Goal: Task Accomplishment & Management: Use online tool/utility

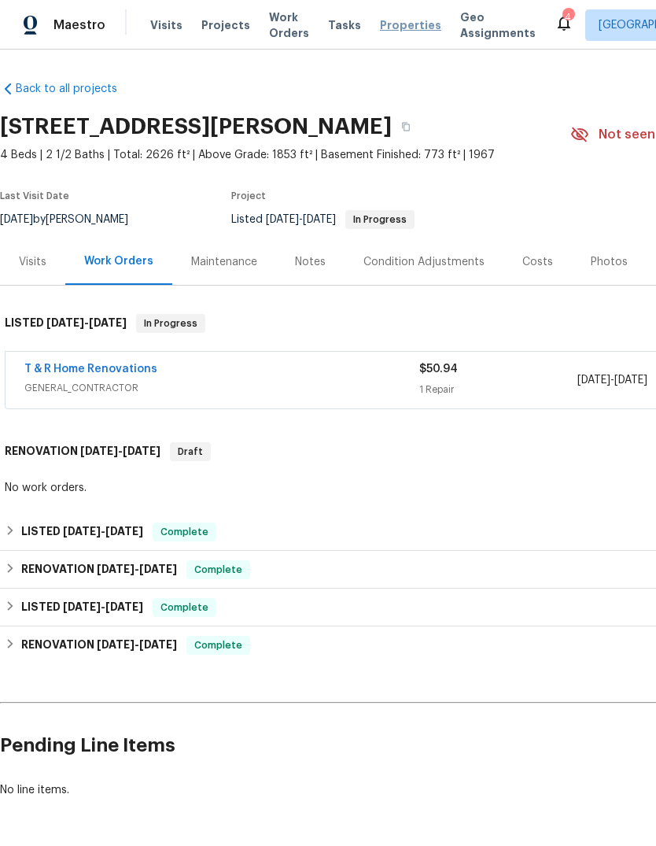
click at [393, 24] on span "Properties" at bounding box center [410, 25] width 61 height 16
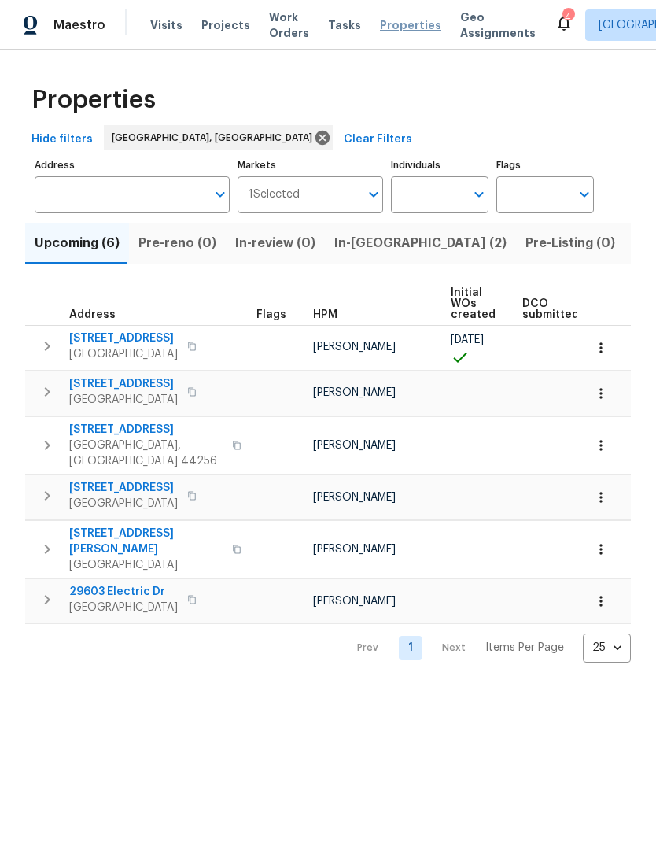
scroll to position [0, 1]
click at [634, 241] on span "Listed (21)" at bounding box center [666, 243] width 65 height 22
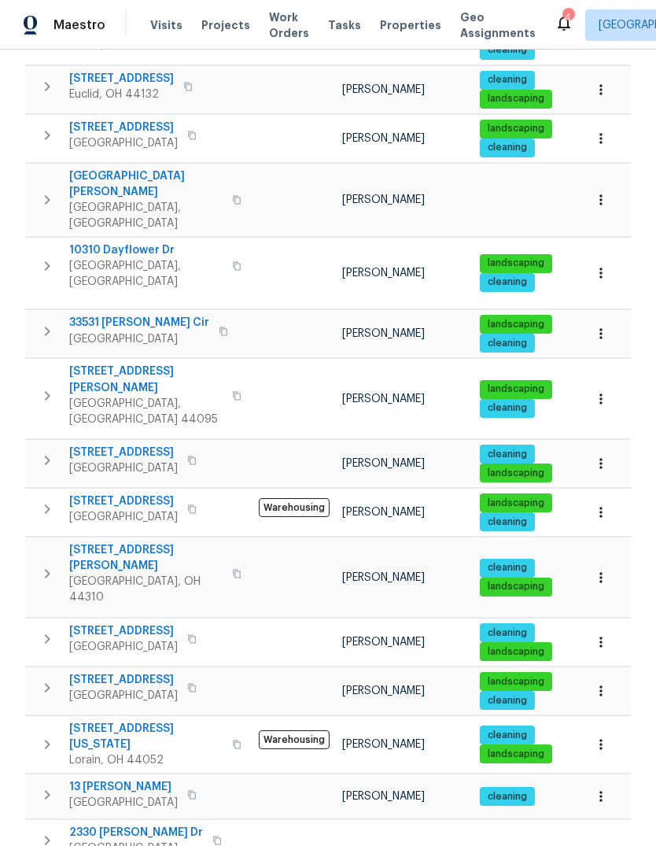
scroll to position [512, 0]
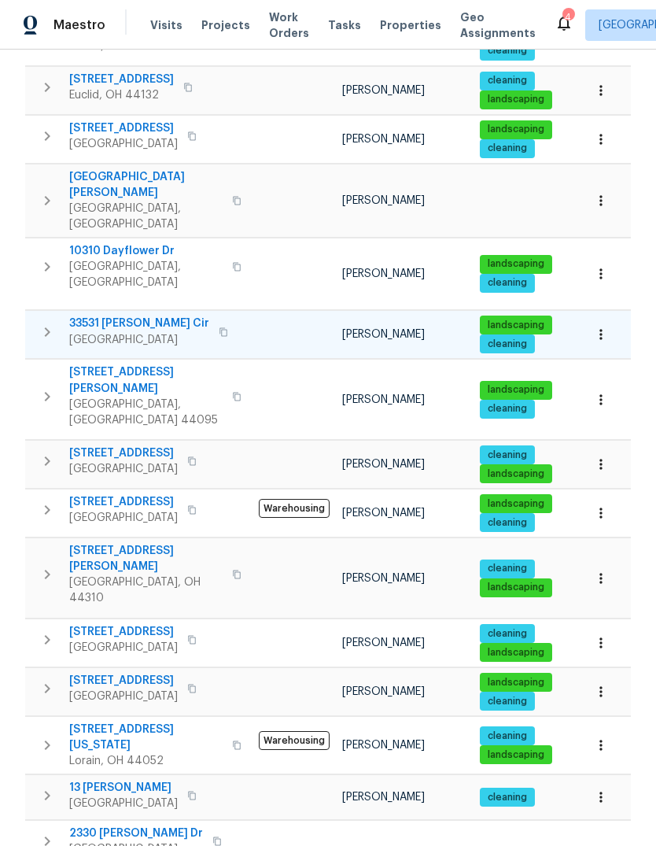
click at [114, 315] on span "33531 [PERSON_NAME] Cir" at bounding box center [139, 323] width 140 height 16
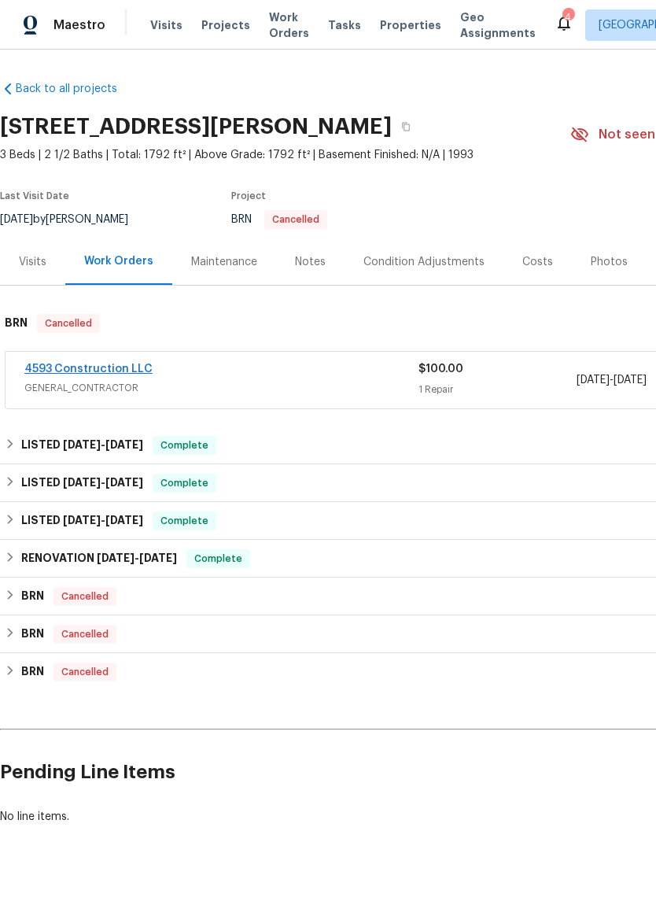
click at [90, 370] on link "4593 Construction LLC" at bounding box center [88, 368] width 128 height 11
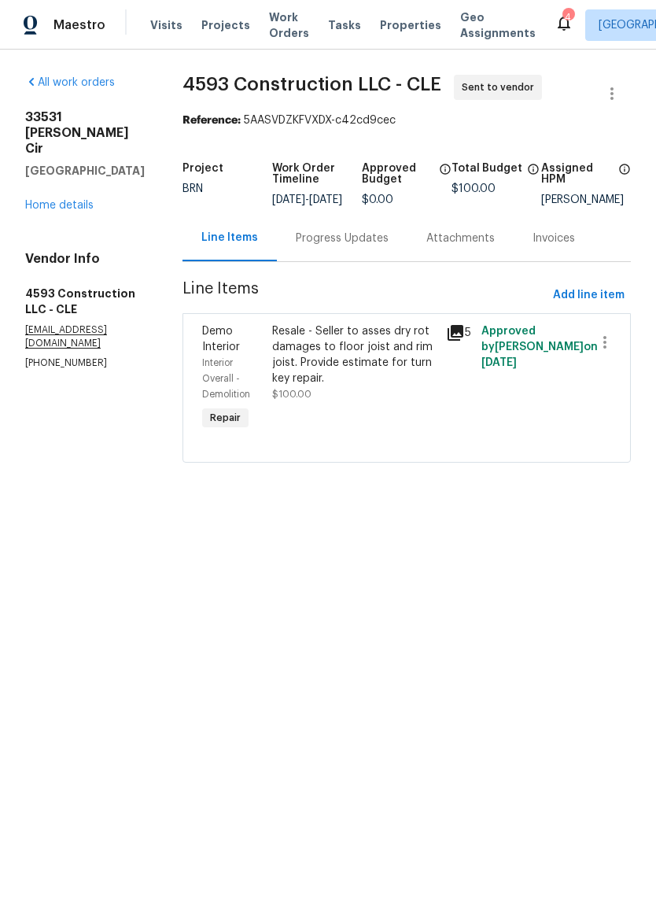
click at [463, 341] on icon at bounding box center [456, 333] width 16 height 16
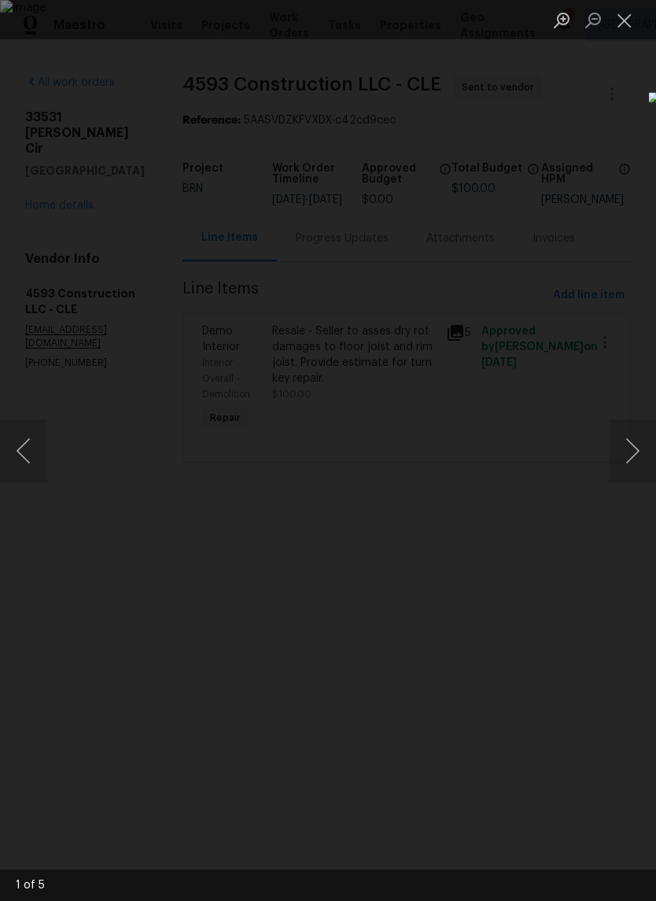
click at [589, 367] on img "Lightbox" at bounding box center [328, 450] width 656 height 901
click at [633, 452] on button "Next image" at bounding box center [632, 450] width 47 height 63
click at [631, 445] on button "Next image" at bounding box center [632, 450] width 47 height 63
click at [633, 450] on button "Next image" at bounding box center [632, 450] width 47 height 63
click at [632, 434] on button "Next image" at bounding box center [632, 450] width 47 height 63
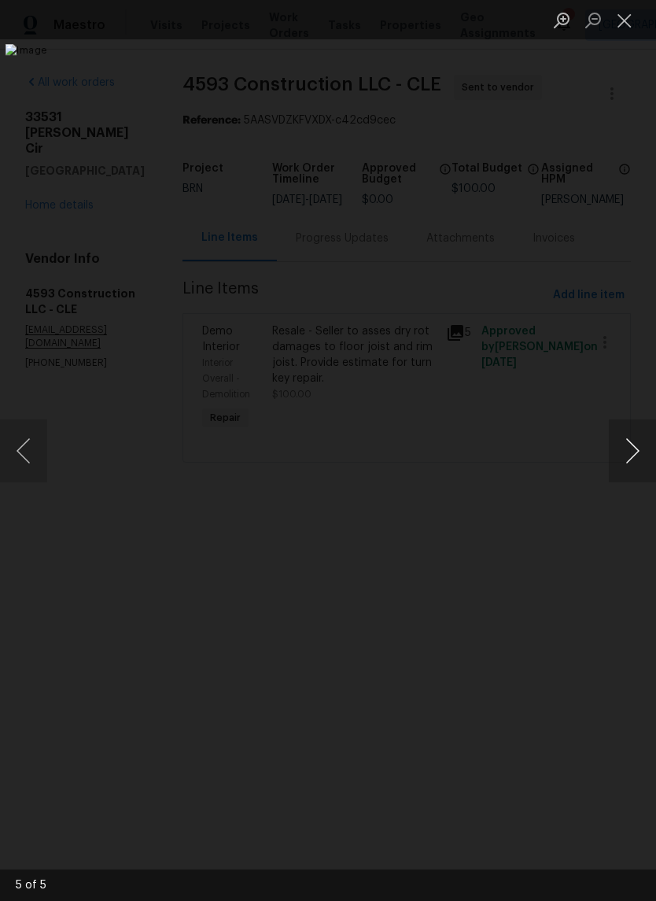
click at [634, 448] on button "Next image" at bounding box center [632, 450] width 47 height 63
click at [631, 450] on button "Next image" at bounding box center [632, 450] width 47 height 63
click at [614, 428] on button "Next image" at bounding box center [632, 450] width 47 height 63
click at [619, 442] on button "Next image" at bounding box center [632, 450] width 47 height 63
click at [630, 452] on button "Next image" at bounding box center [632, 450] width 47 height 63
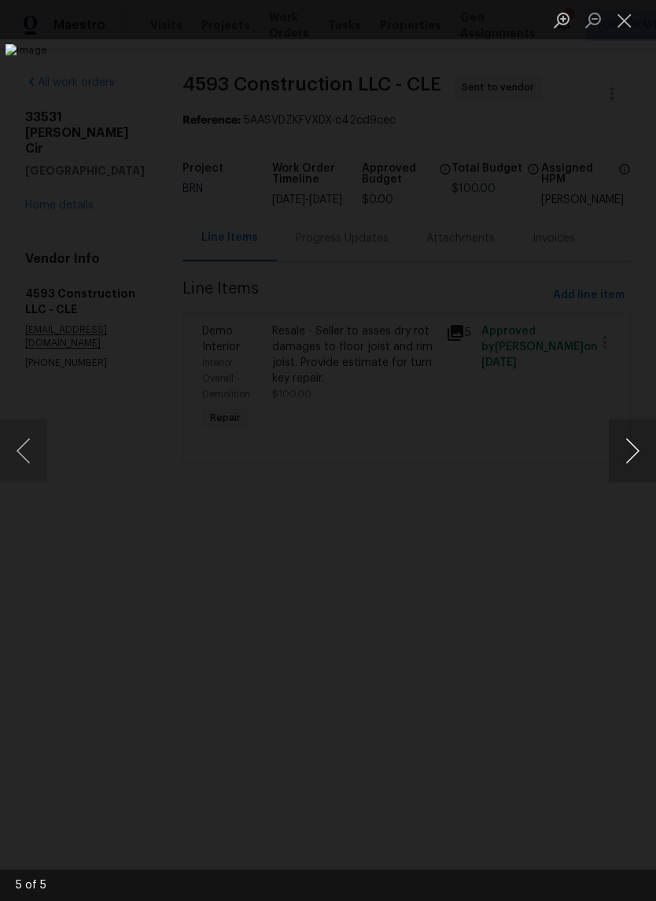
click at [638, 440] on button "Next image" at bounding box center [632, 450] width 47 height 63
click at [633, 457] on button "Next image" at bounding box center [632, 450] width 47 height 63
click at [633, 449] on button "Next image" at bounding box center [632, 450] width 47 height 63
click at [630, 451] on button "Next image" at bounding box center [632, 450] width 47 height 63
click at [628, 17] on button "Close lightbox" at bounding box center [624, 20] width 31 height 28
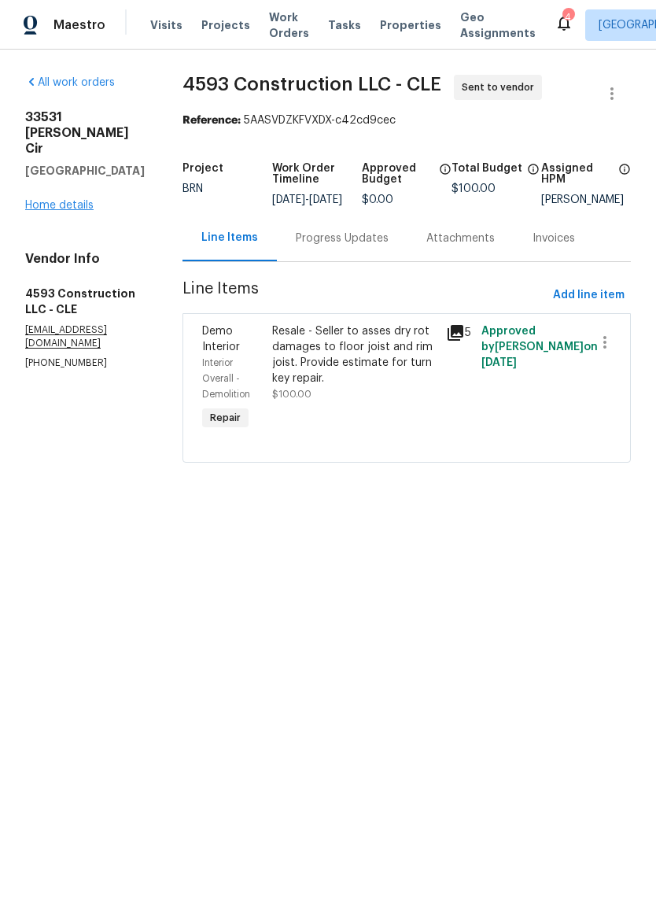
click at [45, 200] on link "Home details" at bounding box center [59, 205] width 68 height 11
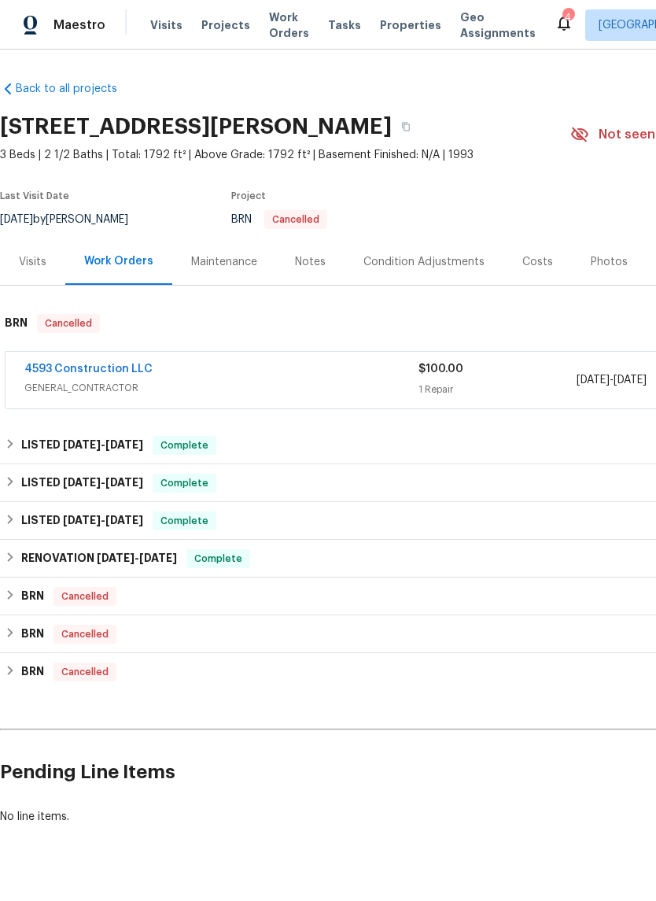
click at [38, 258] on div "Visits" at bounding box center [33, 262] width 28 height 16
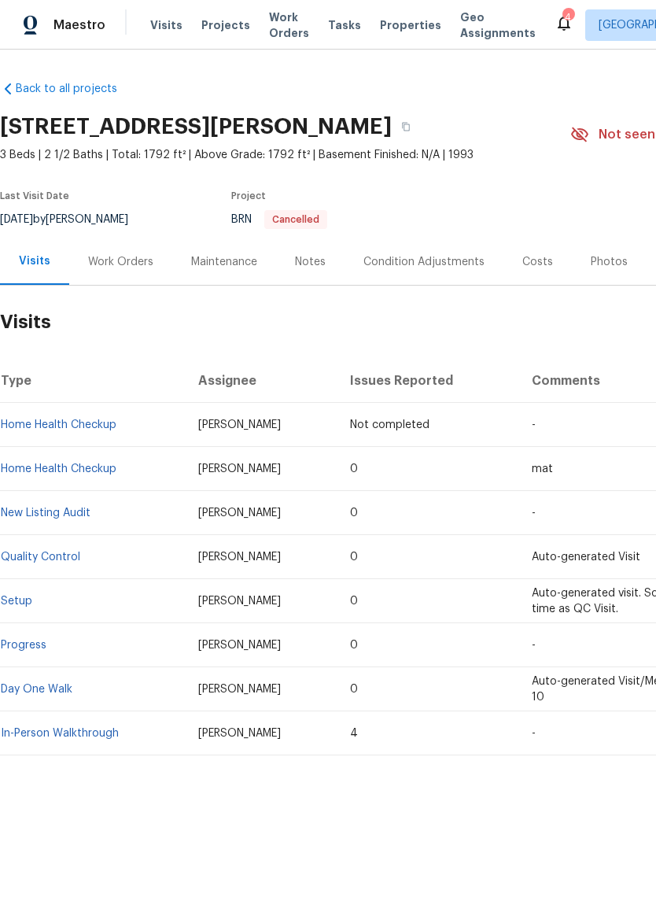
click at [124, 256] on div "Work Orders" at bounding box center [120, 262] width 65 height 16
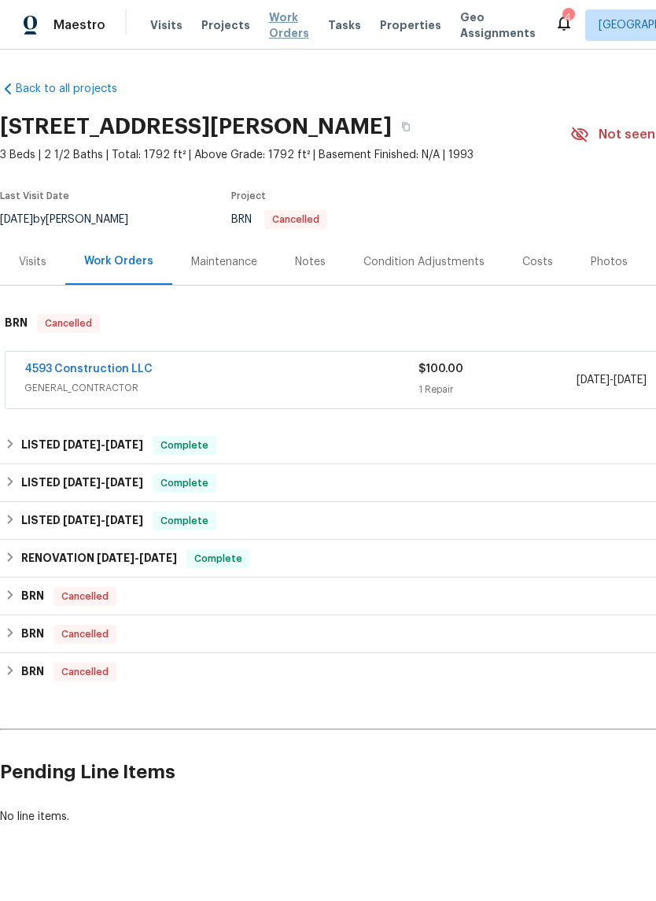
click at [278, 31] on span "Work Orders" at bounding box center [289, 24] width 40 height 31
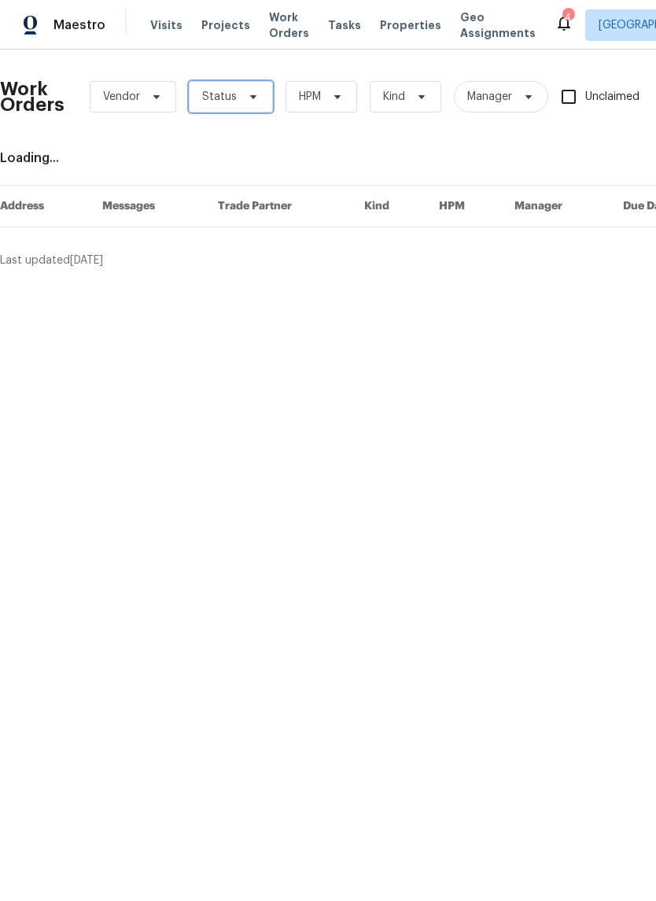
click at [229, 97] on span "Status" at bounding box center [219, 97] width 35 height 16
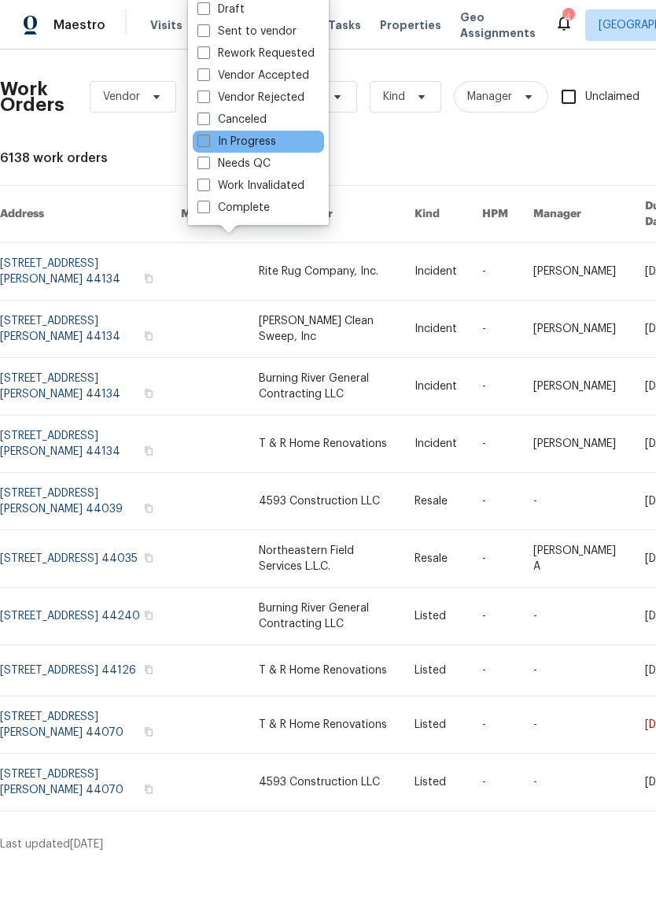
click at [205, 148] on label "In Progress" at bounding box center [236, 142] width 79 height 16
click at [205, 144] on input "In Progress" at bounding box center [202, 139] width 10 height 10
checkbox input "true"
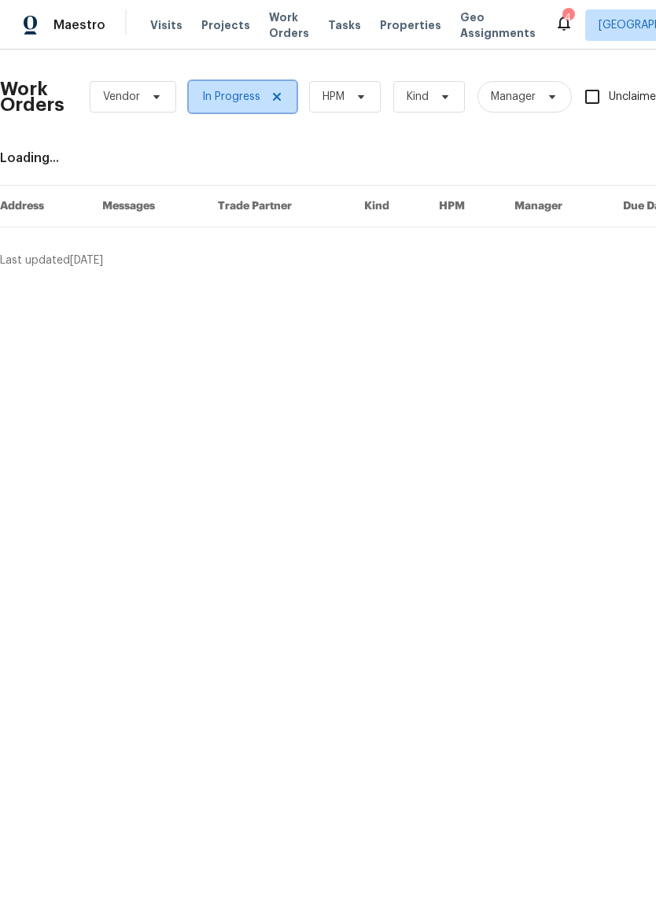
click at [225, 97] on span "In Progress" at bounding box center [231, 97] width 58 height 16
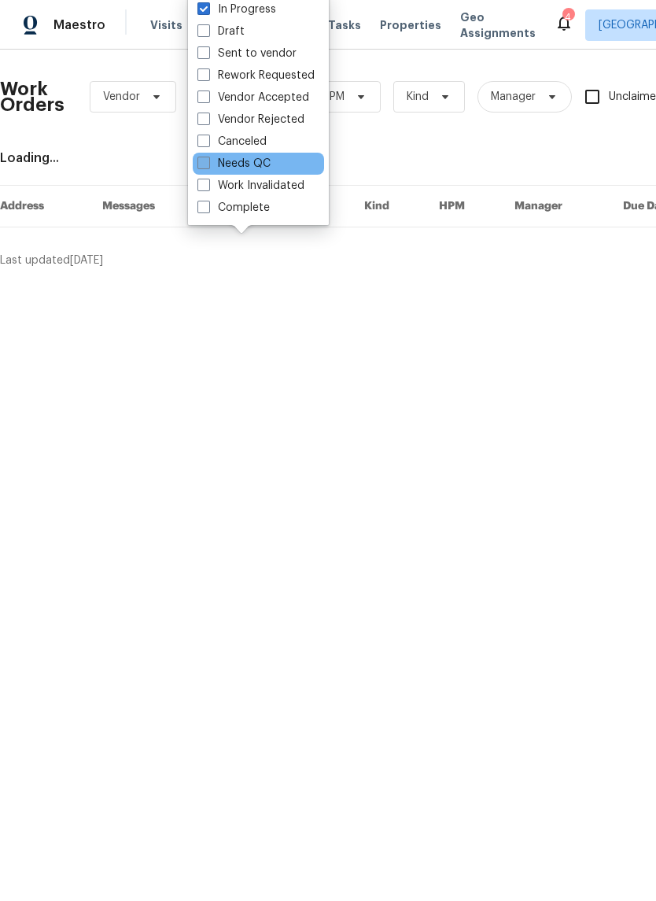
click at [202, 171] on label "Needs QC" at bounding box center [233, 164] width 73 height 16
click at [202, 166] on input "Needs QC" at bounding box center [202, 161] width 10 height 10
checkbox input "true"
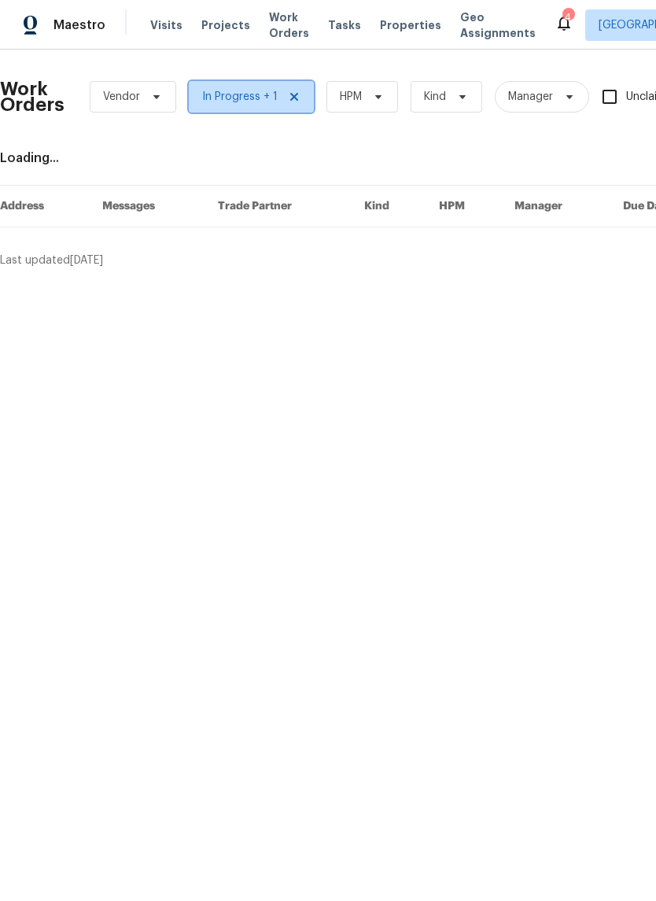
click at [288, 90] on icon at bounding box center [294, 96] width 13 height 13
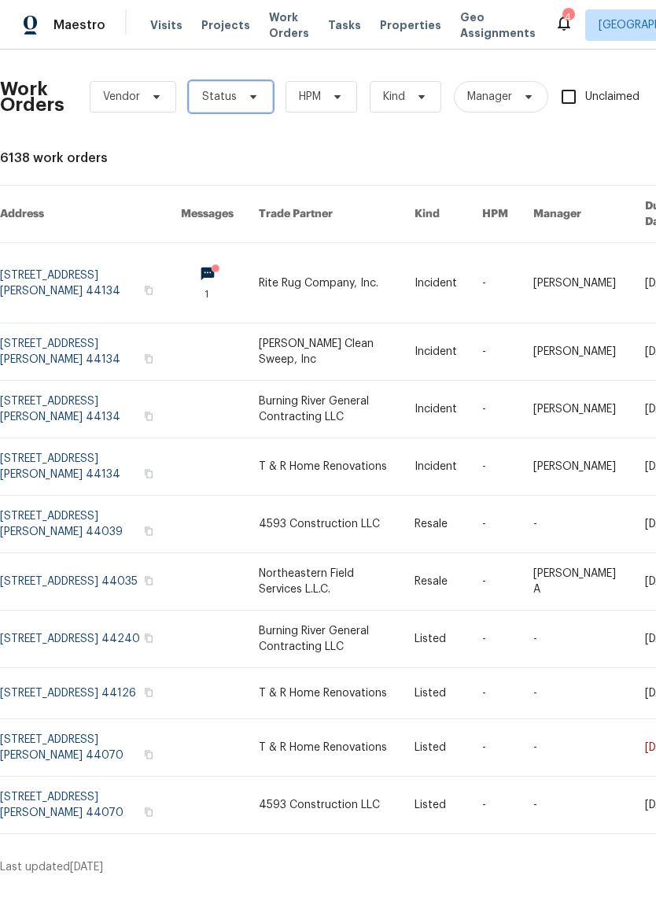
click at [232, 98] on span "Status" at bounding box center [219, 97] width 35 height 16
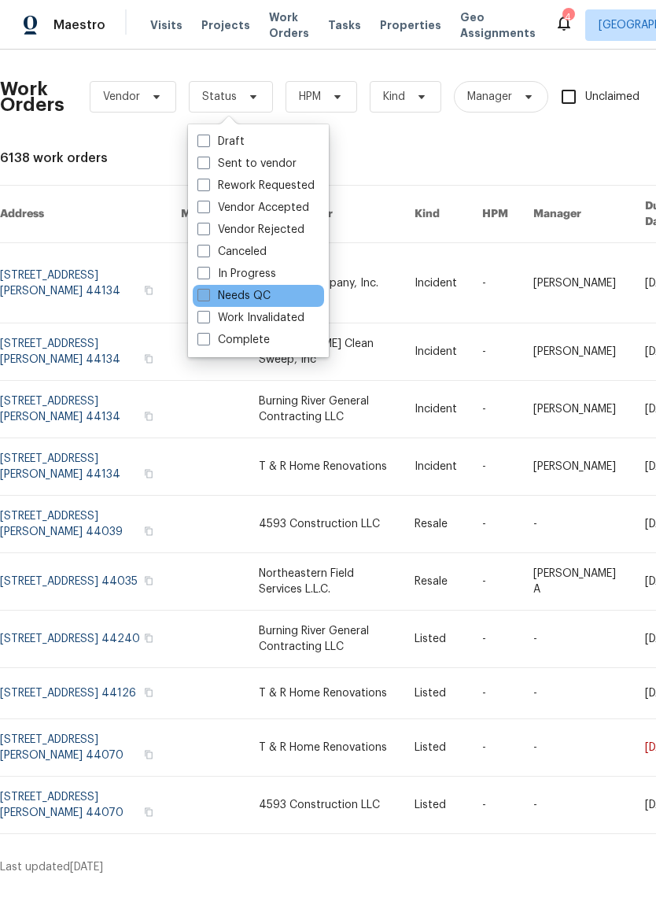
click at [201, 293] on span at bounding box center [203, 295] width 13 height 13
click at [201, 293] on input "Needs QC" at bounding box center [202, 293] width 10 height 10
checkbox input "true"
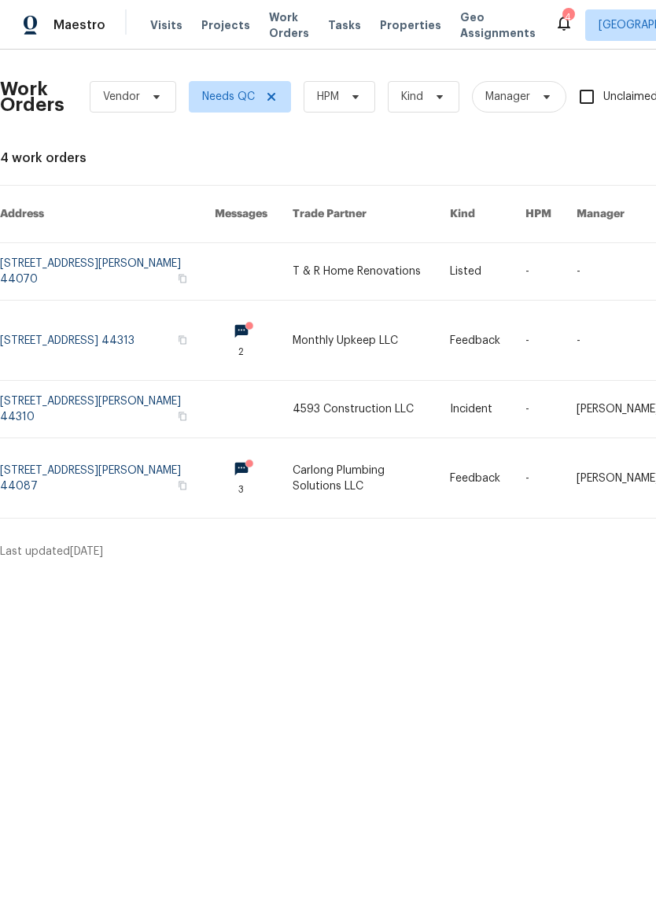
click at [489, 572] on html "Maestro Visits Projects Work Orders Tasks Properties Geo Assignments 4 Clevelan…" at bounding box center [328, 286] width 656 height 572
click at [168, 572] on html "Maestro Visits Projects Work Orders Tasks Properties Geo Assignments 4 Clevelan…" at bounding box center [328, 286] width 656 height 572
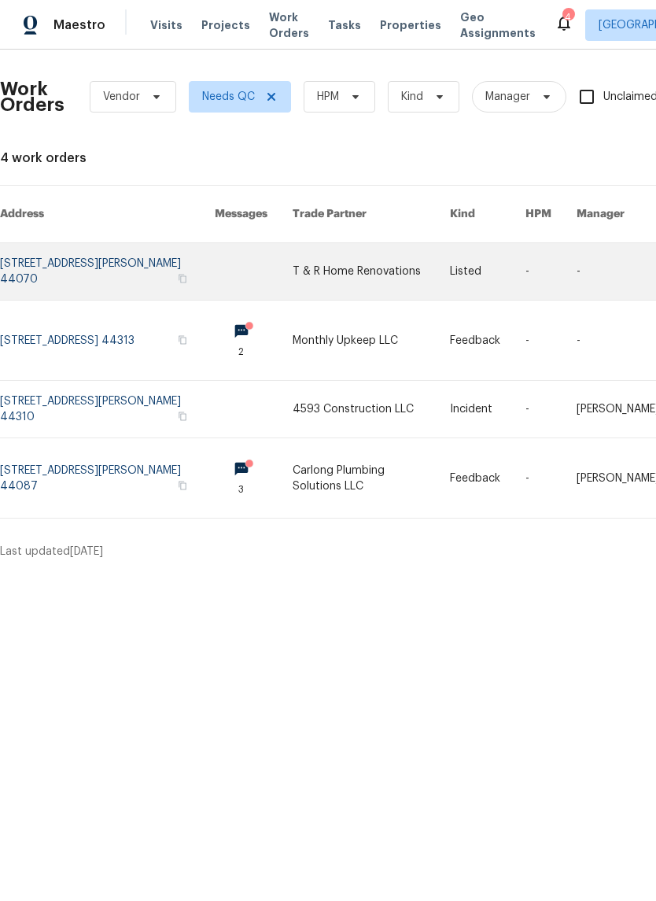
click at [96, 245] on link at bounding box center [107, 271] width 215 height 57
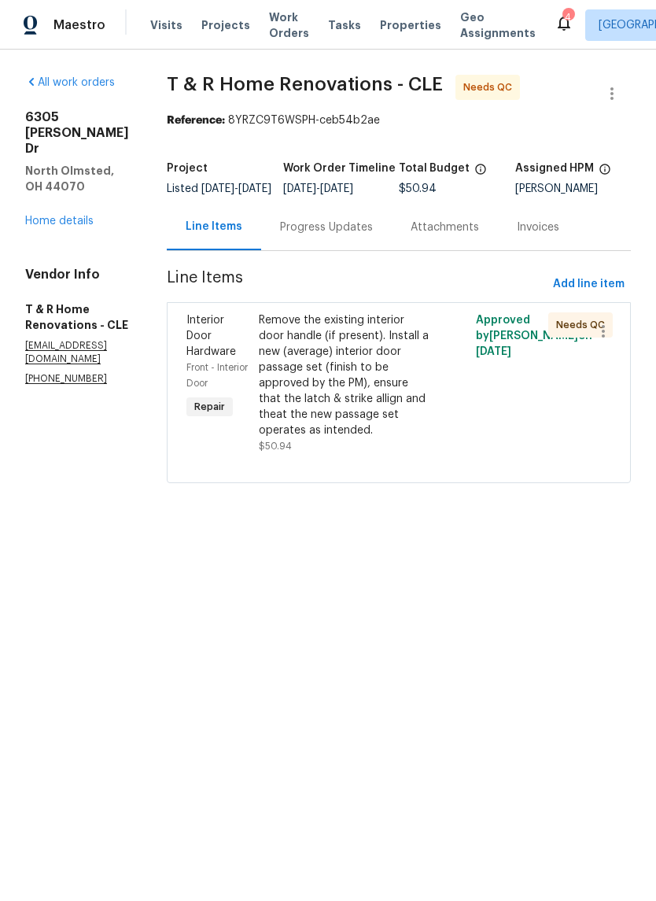
click at [390, 415] on div "Remove the existing interior door handle (if present). Install a new (average) …" at bounding box center [344, 375] width 171 height 126
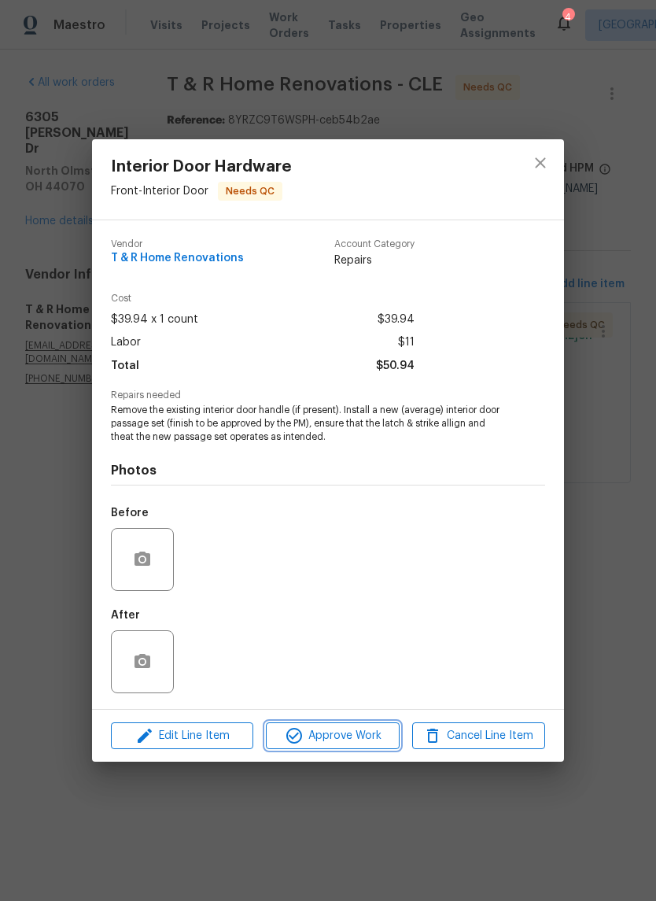
click at [342, 733] on span "Approve Work" at bounding box center [333, 736] width 124 height 20
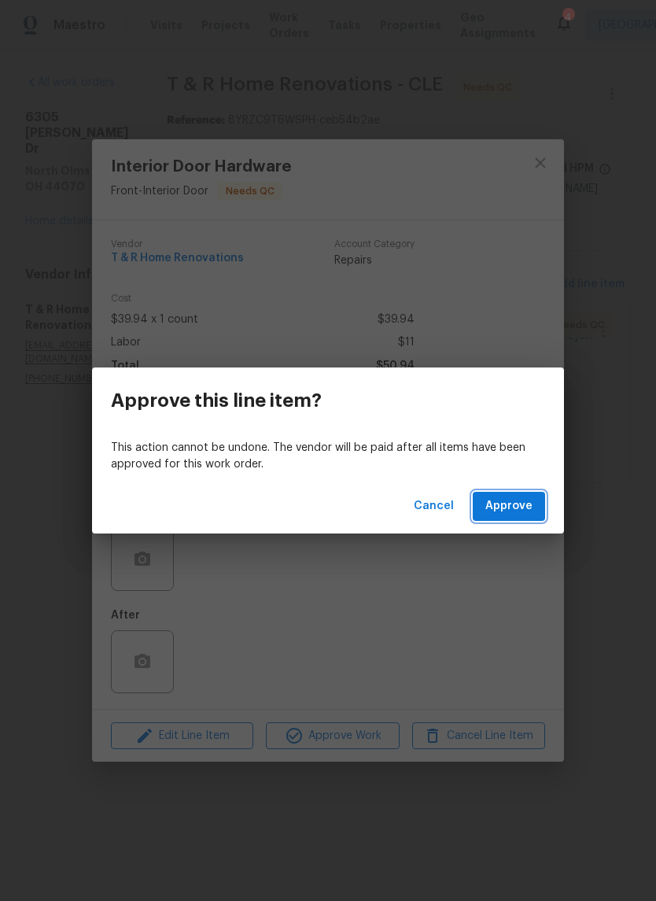
click at [525, 513] on span "Approve" at bounding box center [508, 506] width 47 height 20
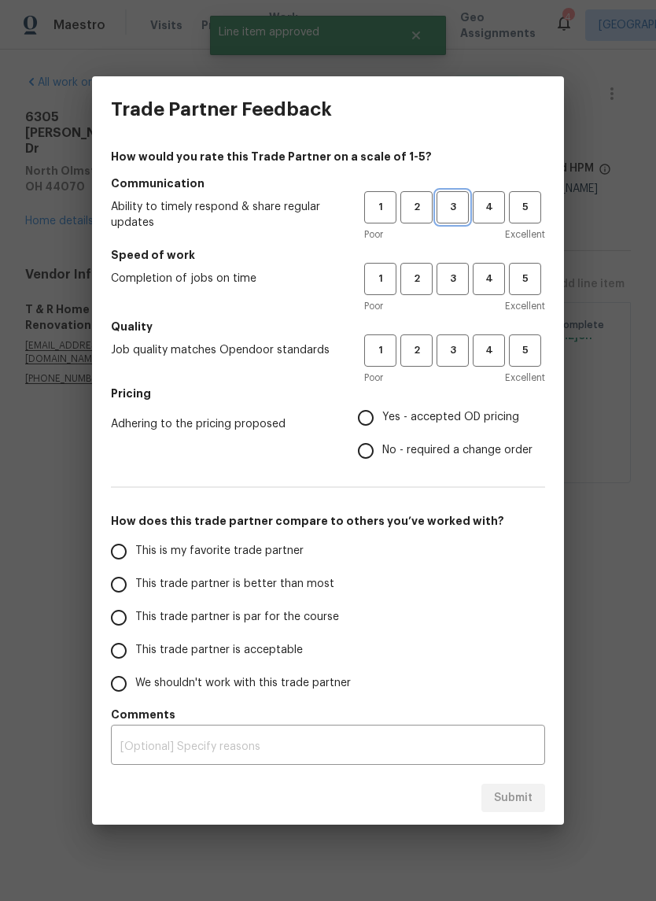
click at [459, 205] on span "3" at bounding box center [452, 207] width 29 height 18
click at [457, 273] on span "3" at bounding box center [452, 279] width 29 height 18
click at [489, 282] on span "4" at bounding box center [488, 279] width 29 height 18
click at [490, 348] on span "4" at bounding box center [488, 350] width 29 height 18
click at [458, 344] on span "3" at bounding box center [452, 350] width 29 height 18
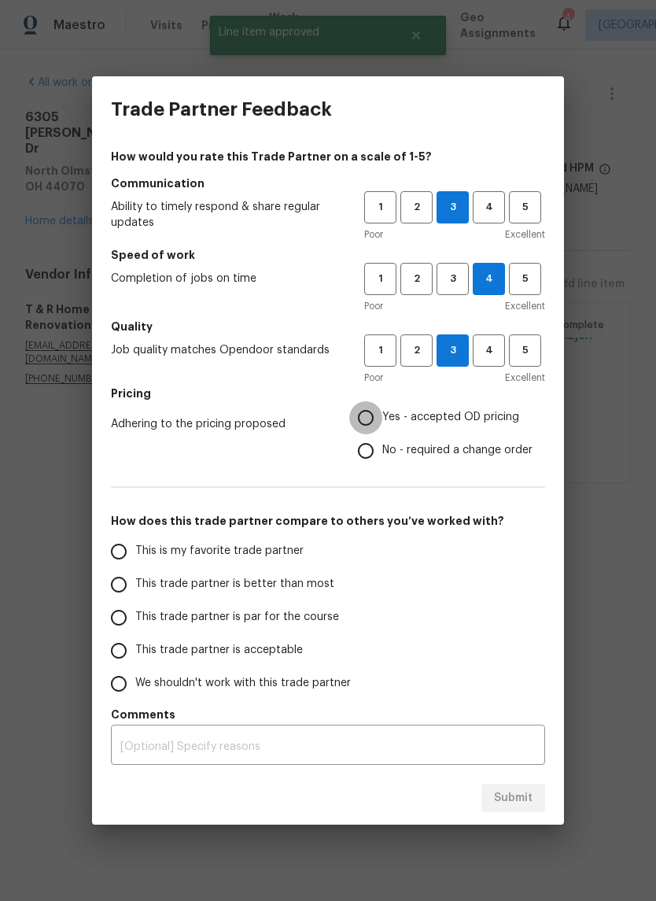
click at [367, 423] on input "Yes - accepted OD pricing" at bounding box center [365, 417] width 33 height 33
radio input "true"
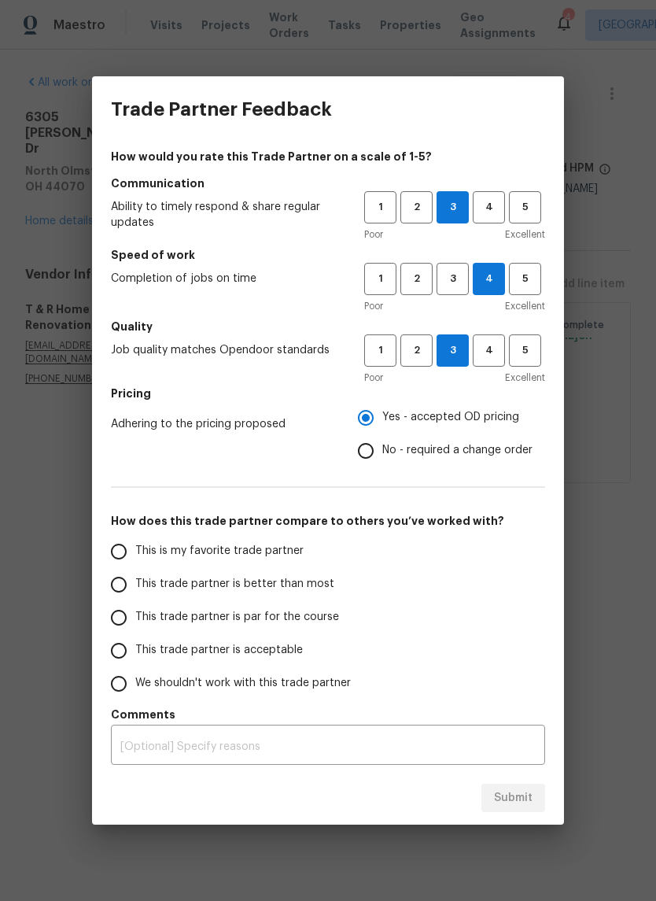
click at [276, 611] on span "This trade partner is par for the course" at bounding box center [237, 617] width 204 height 17
click at [135, 611] on input "This trade partner is par for the course" at bounding box center [118, 617] width 33 height 33
click at [525, 792] on span "Submit" at bounding box center [513, 798] width 39 height 20
radio input "true"
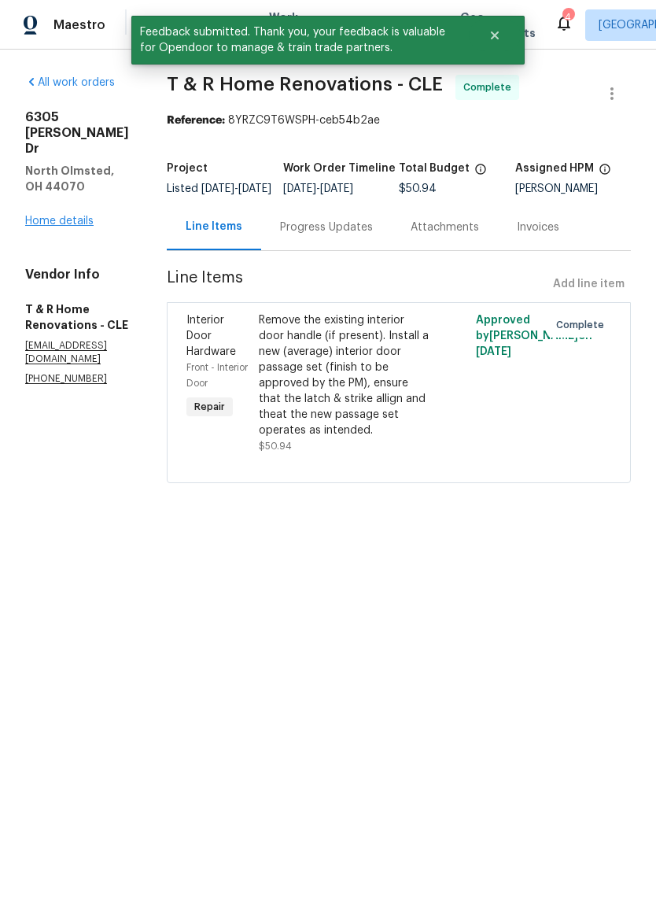
click at [66, 216] on link "Home details" at bounding box center [59, 221] width 68 height 11
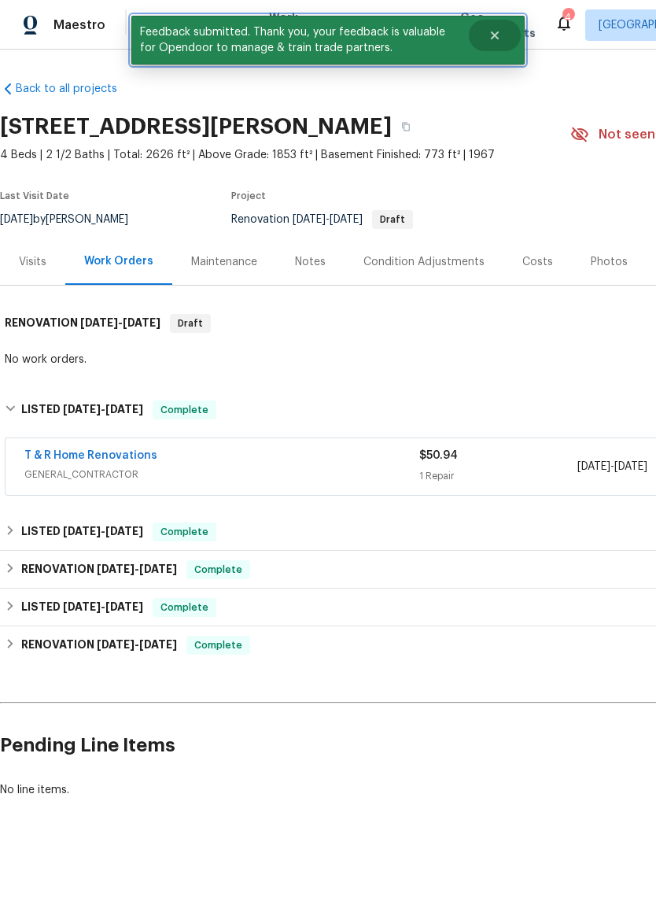
click at [504, 36] on button "Close" at bounding box center [495, 35] width 52 height 31
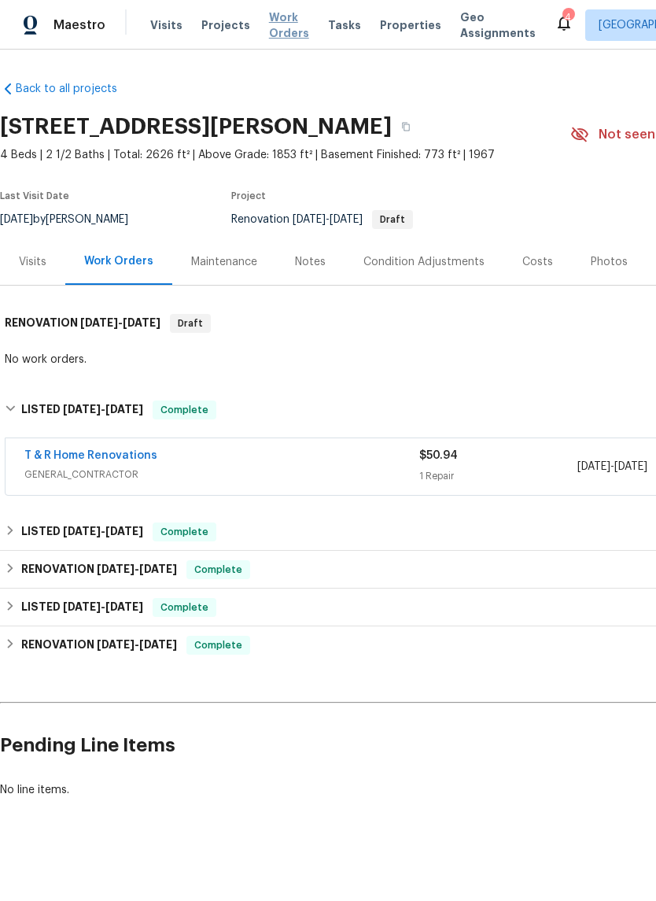
click at [282, 31] on span "Work Orders" at bounding box center [289, 24] width 40 height 31
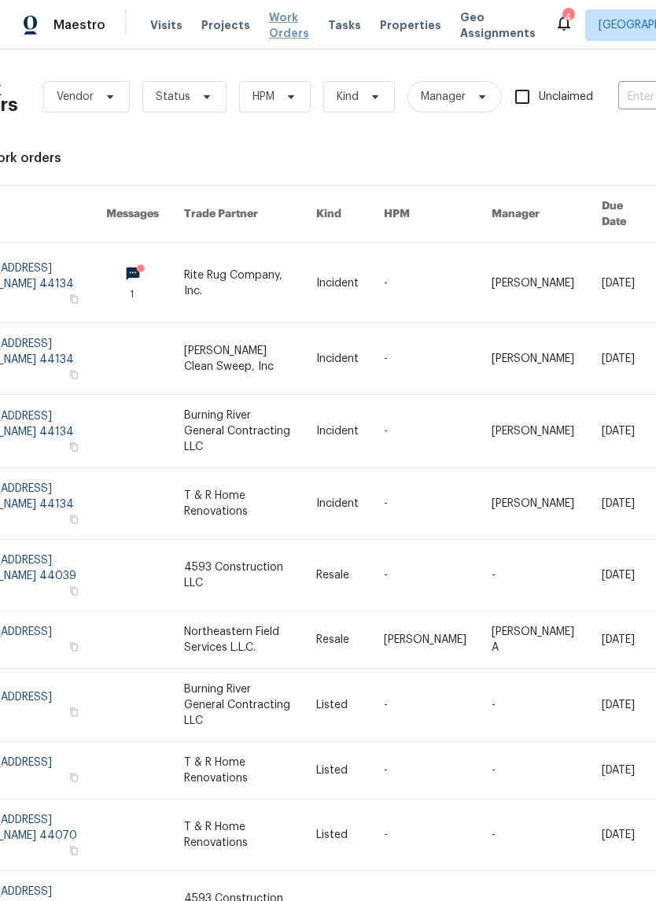
scroll to position [0, 46]
click at [196, 95] on span at bounding box center [204, 96] width 17 height 13
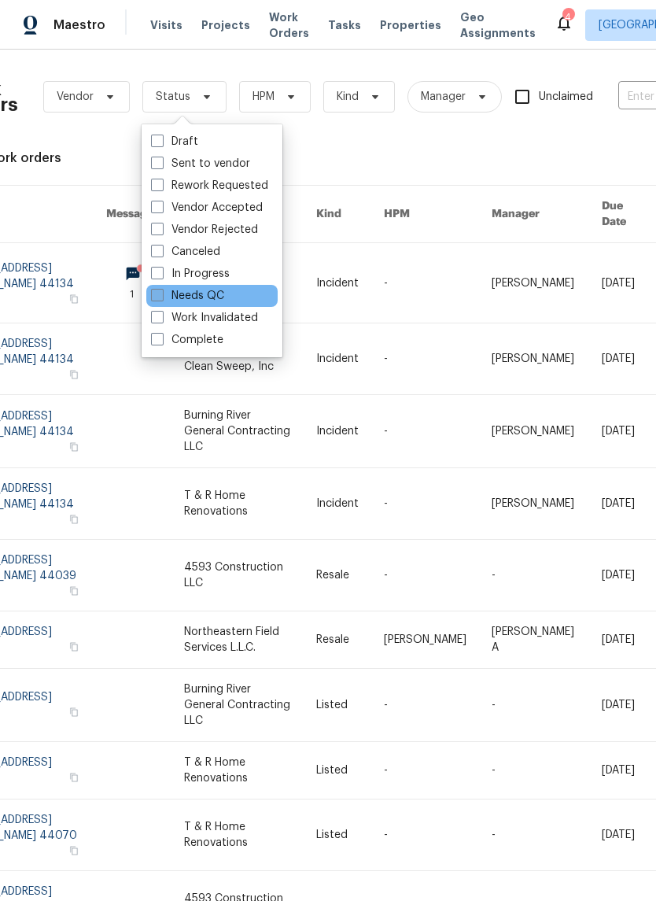
click at [211, 299] on label "Needs QC" at bounding box center [187, 296] width 73 height 16
click at [161, 298] on input "Needs QC" at bounding box center [156, 293] width 10 height 10
checkbox input "true"
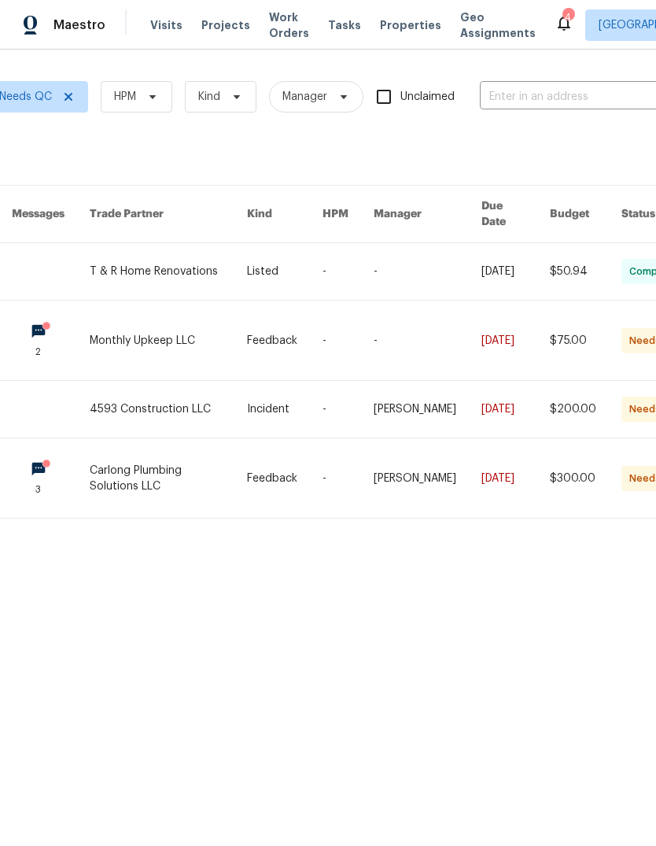
scroll to position [0, 179]
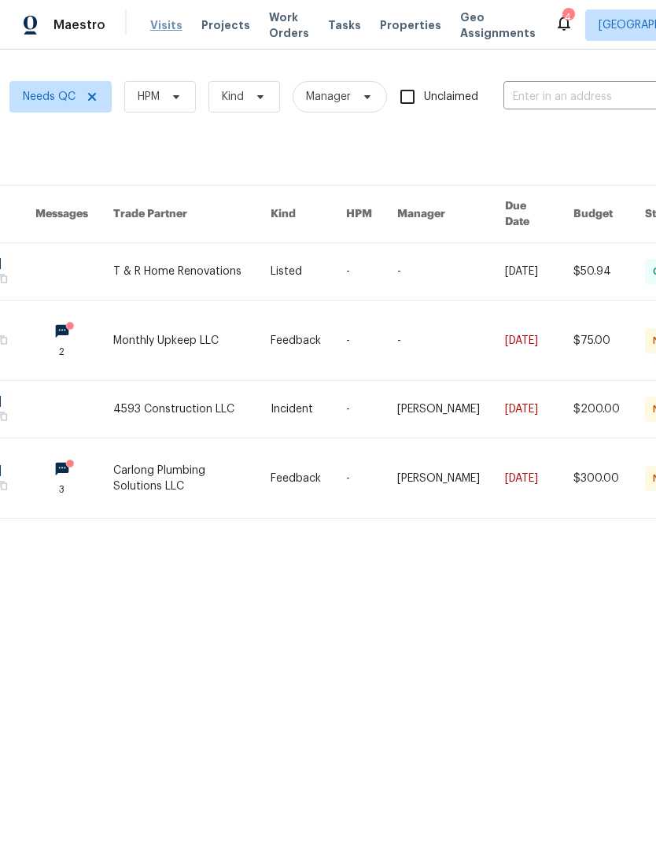
click at [160, 24] on span "Visits" at bounding box center [166, 25] width 32 height 16
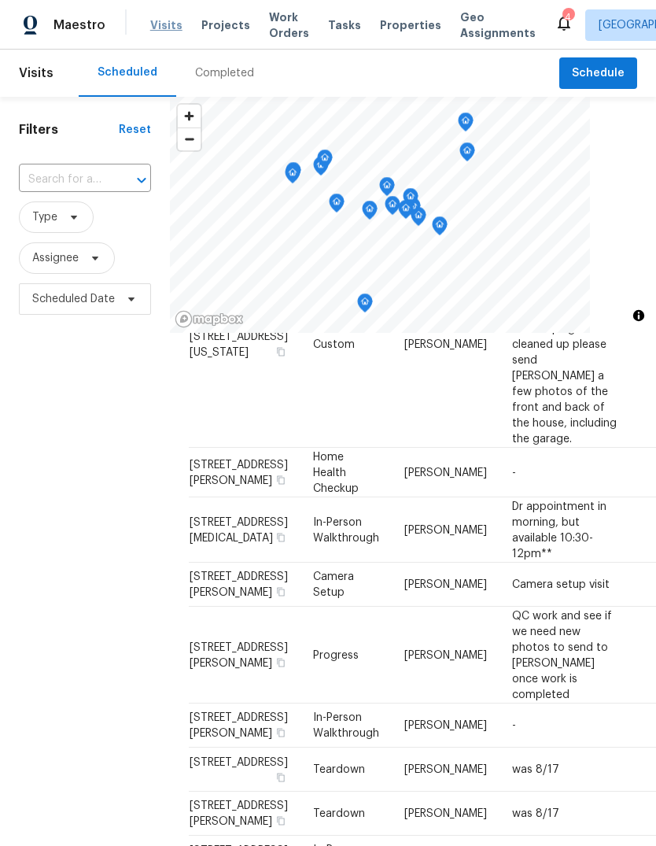
scroll to position [1455, 0]
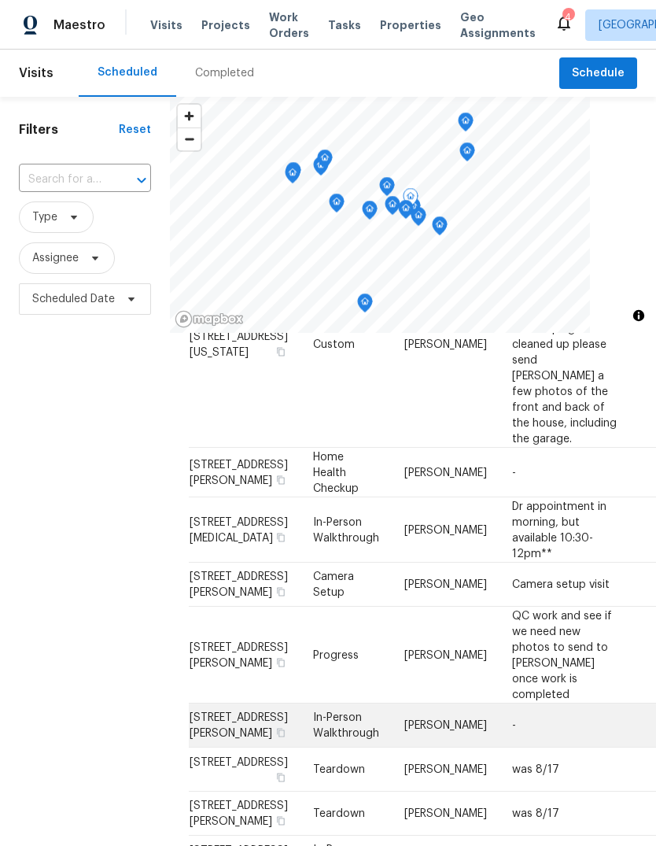
click at [210, 703] on td "5706 Alber Ave, Cleveland, OH 44129" at bounding box center [245, 725] width 112 height 44
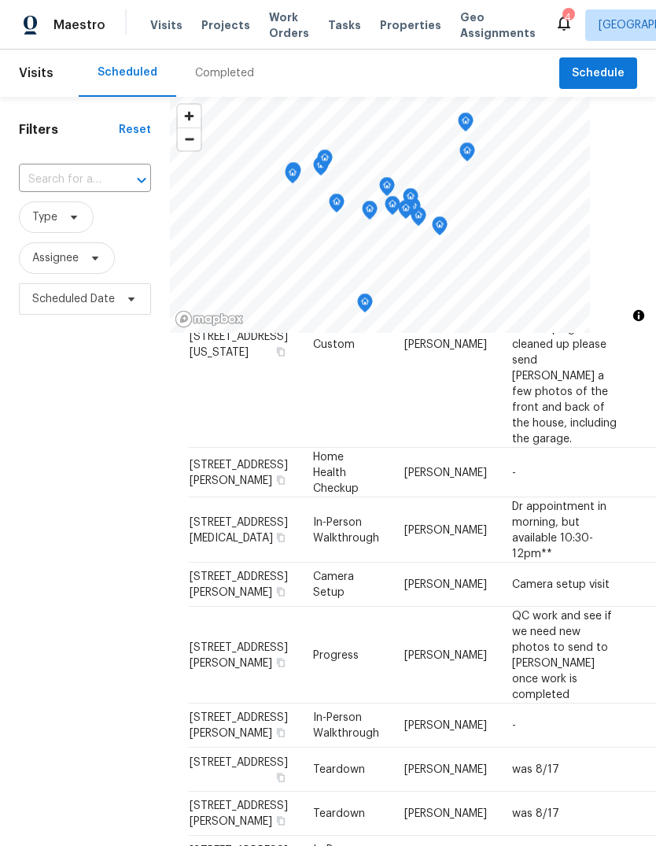
scroll to position [1352, 0]
click at [111, 550] on div "Filters Reset ​ Type Assignee Scheduled Date" at bounding box center [85, 553] width 170 height 913
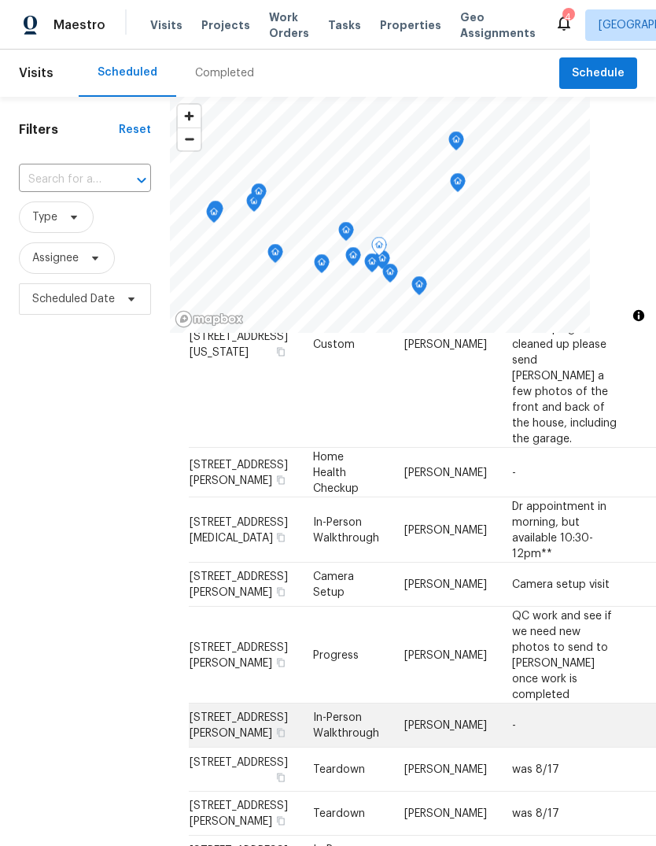
scroll to position [1547, 0]
